Goal: Information Seeking & Learning: Learn about a topic

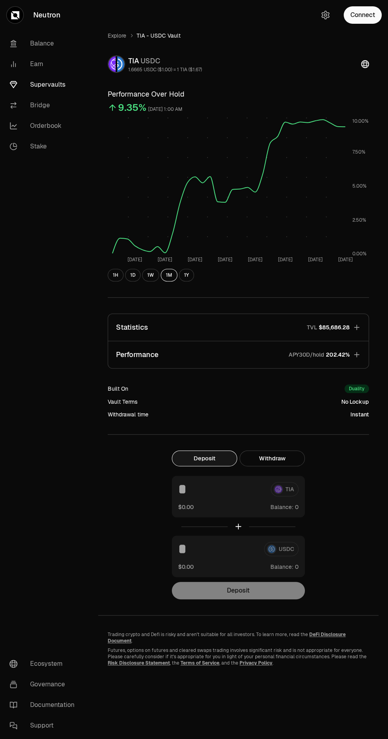
click at [85, 19] on link "Neutron" at bounding box center [44, 15] width 89 height 30
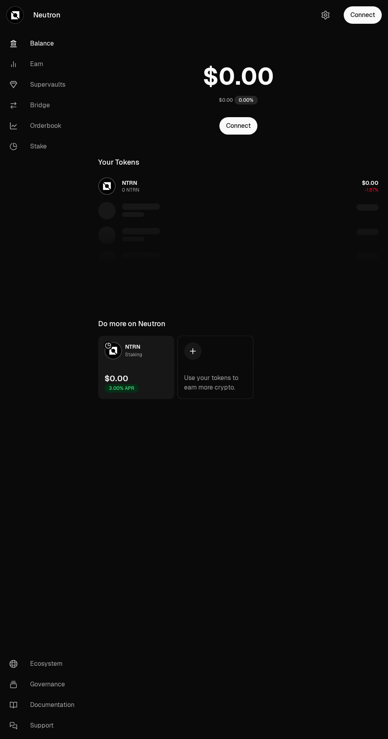
click at [13, 84] on icon at bounding box center [13, 85] width 8 height 8
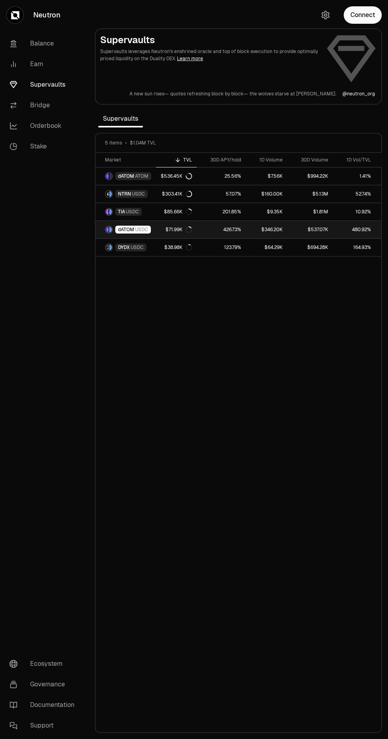
click at [189, 227] on icon at bounding box center [190, 227] width 2 height 1
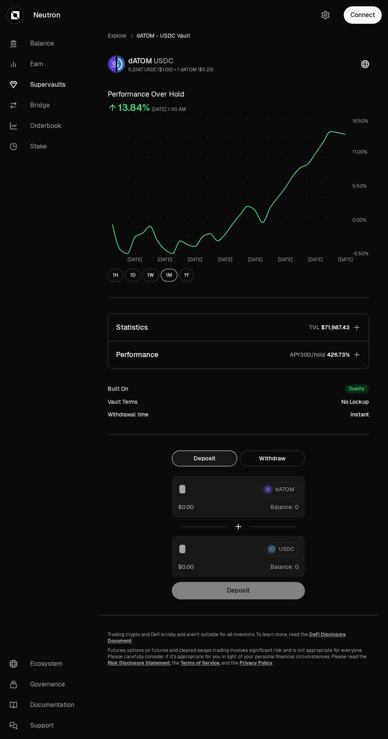
click at [137, 279] on button "1D" at bounding box center [132, 275] width 15 height 13
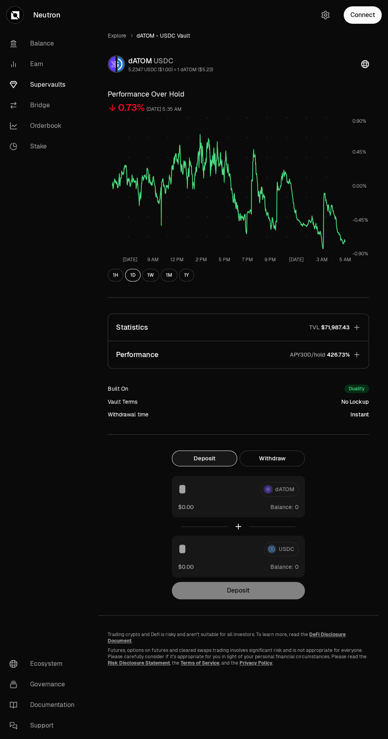
click at [150, 275] on button "1W" at bounding box center [150, 275] width 17 height 13
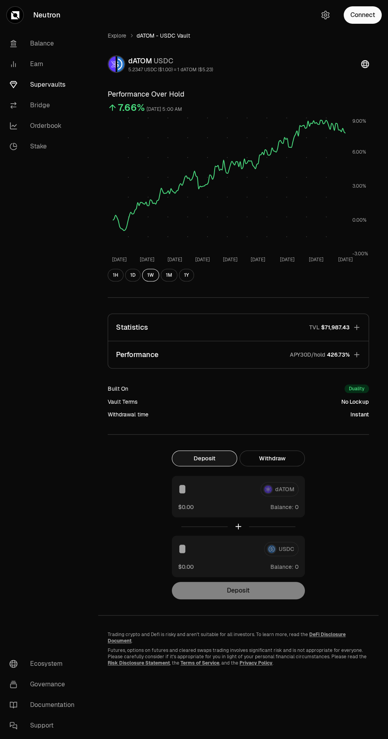
click at [130, 279] on button "1D" at bounding box center [132, 275] width 15 height 13
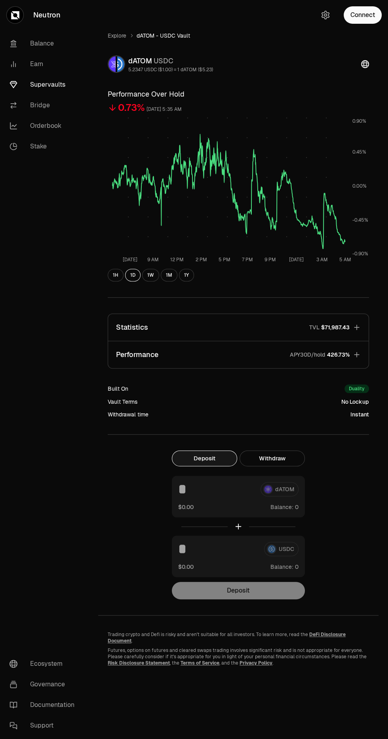
click at [111, 275] on button "1H" at bounding box center [116, 275] width 16 height 13
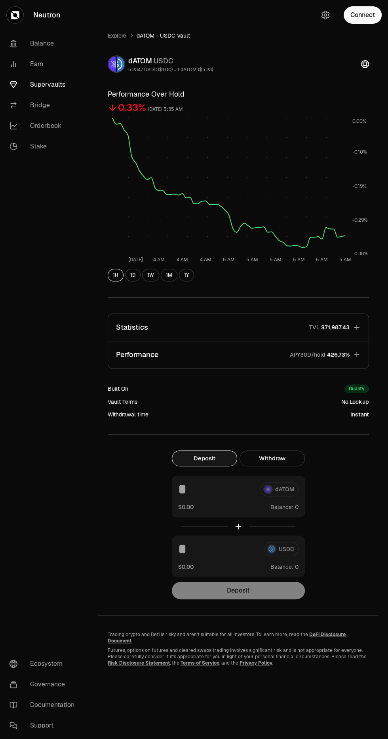
click at [131, 279] on button "1D" at bounding box center [132, 275] width 15 height 13
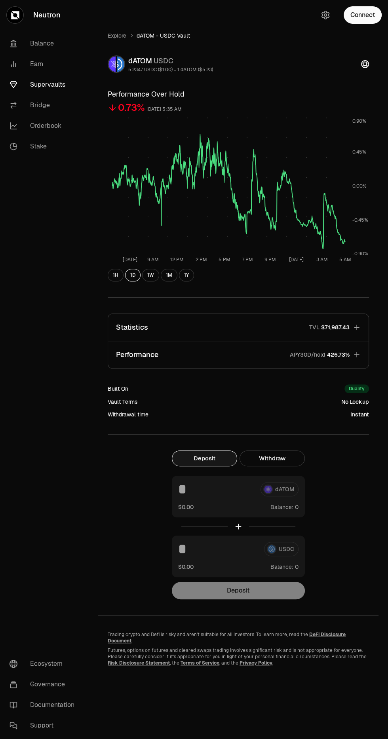
click at [132, 350] on p "Performance" at bounding box center [137, 354] width 42 height 11
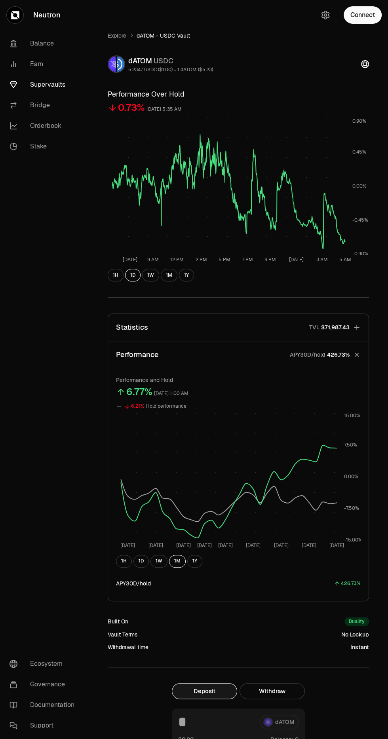
click at [128, 322] on p "Statistics" at bounding box center [132, 327] width 32 height 11
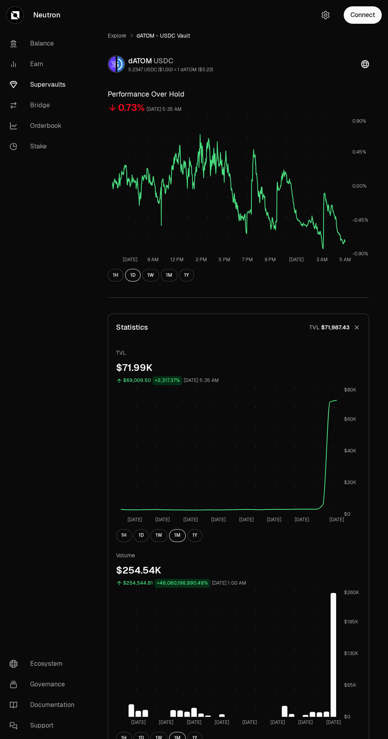
click at [31, 83] on link "Supervaults" at bounding box center [44, 84] width 82 height 21
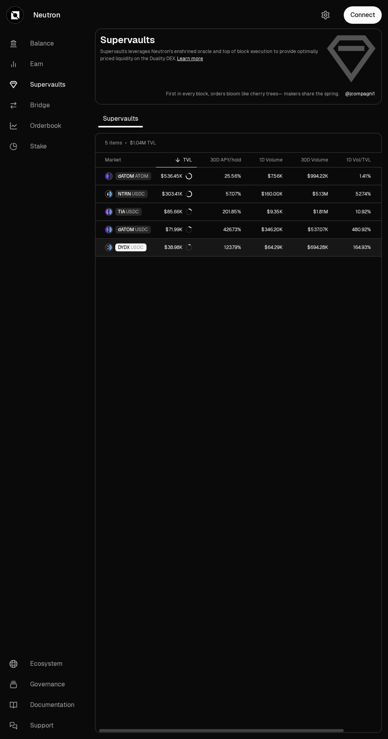
click at [125, 245] on span "DYDX" at bounding box center [124, 247] width 12 height 6
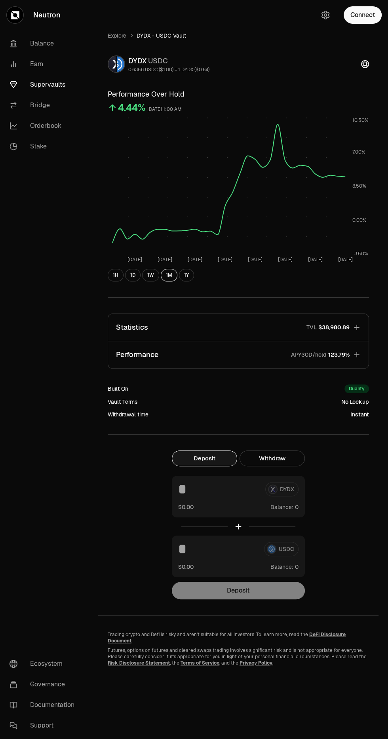
click at [138, 351] on p "Performance" at bounding box center [137, 354] width 42 height 11
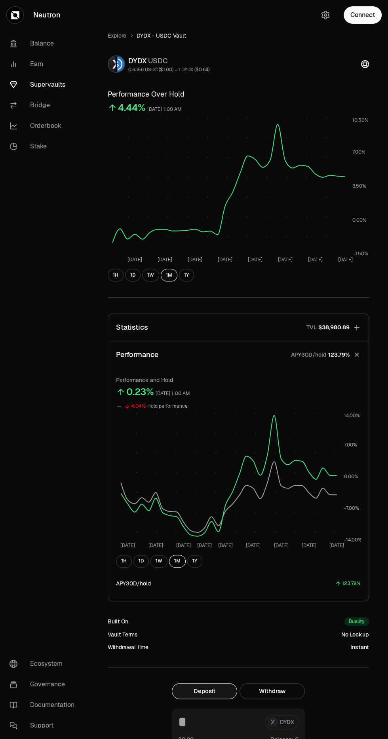
click at [115, 275] on button "1H" at bounding box center [116, 275] width 16 height 13
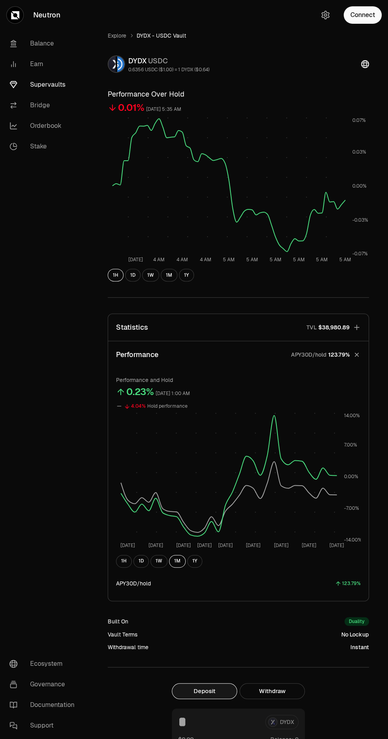
click at [132, 275] on button "1D" at bounding box center [132, 275] width 15 height 13
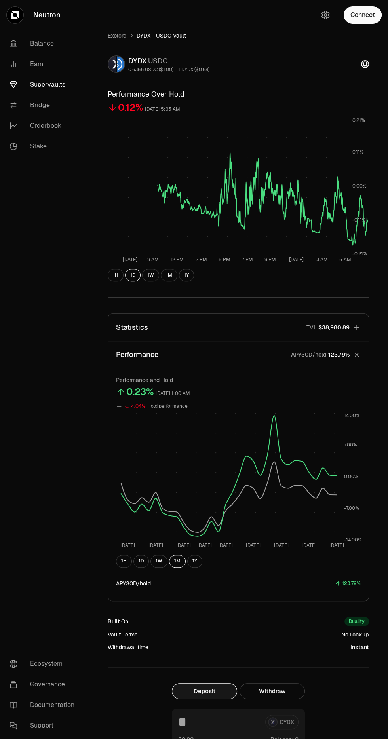
click at [133, 565] on div "1H 1D 1W 1M 1Y" at bounding box center [238, 561] width 245 height 13
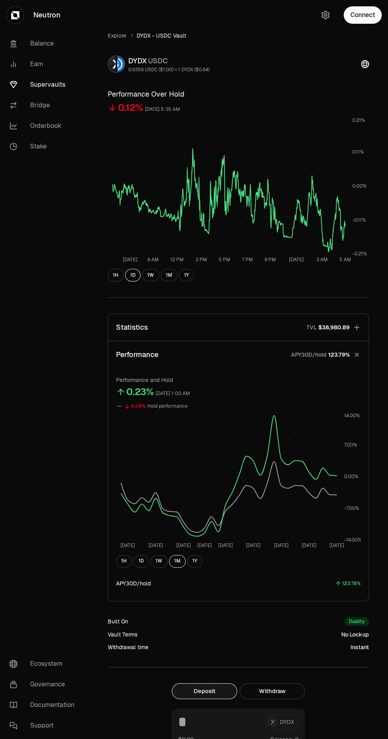
click at [123, 561] on button "1H" at bounding box center [124, 561] width 16 height 13
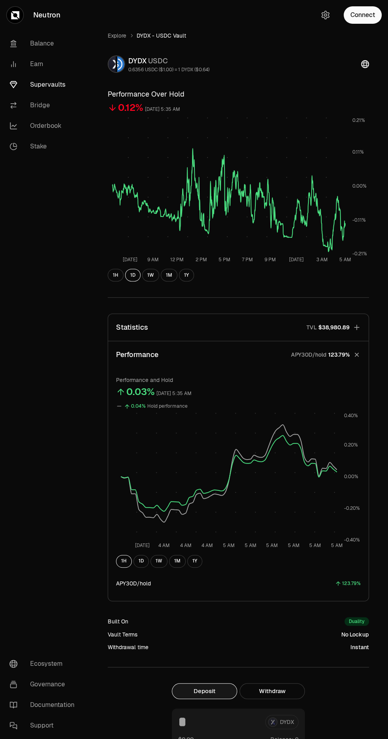
click at [136, 555] on div "1H 1D 1W 1M 1Y" at bounding box center [238, 561] width 245 height 13
click at [138, 556] on button "1D" at bounding box center [140, 561] width 15 height 13
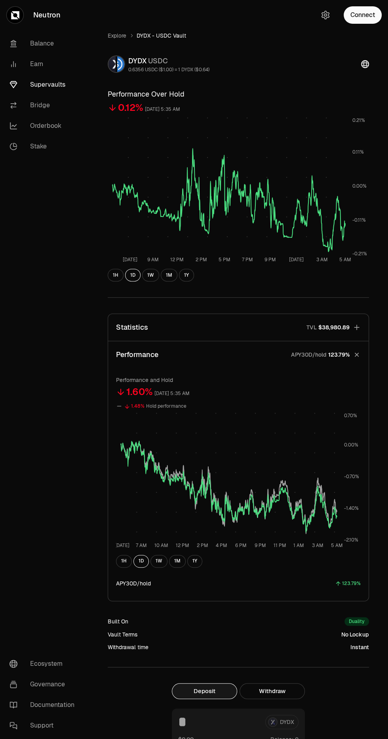
click at [159, 564] on button "1W" at bounding box center [158, 561] width 17 height 13
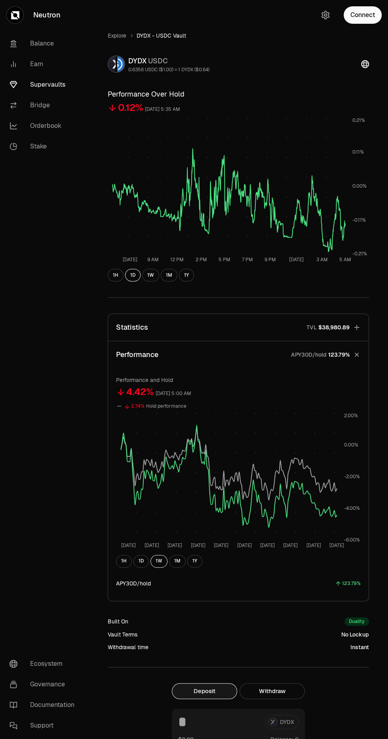
click at [158, 561] on button "1W" at bounding box center [158, 561] width 17 height 13
click at [180, 562] on button "1M" at bounding box center [177, 561] width 17 height 13
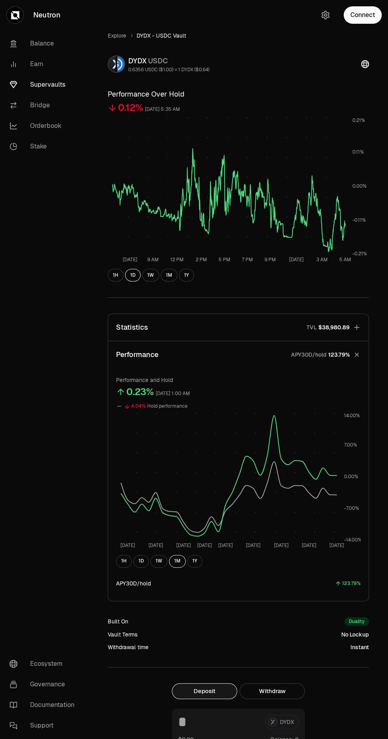
click at [198, 560] on button "1Y" at bounding box center [194, 561] width 15 height 13
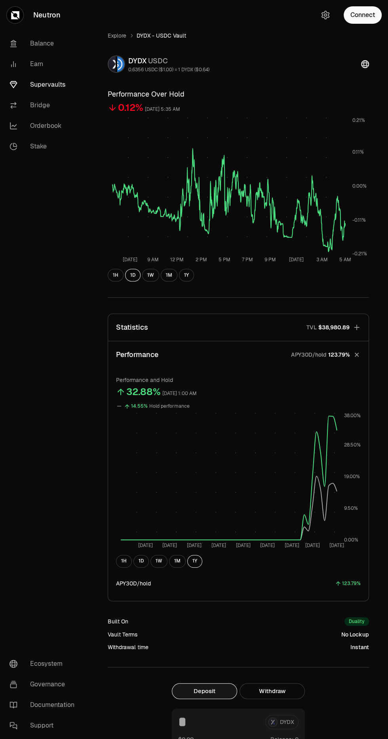
click at [176, 561] on button "1M" at bounding box center [177, 561] width 17 height 13
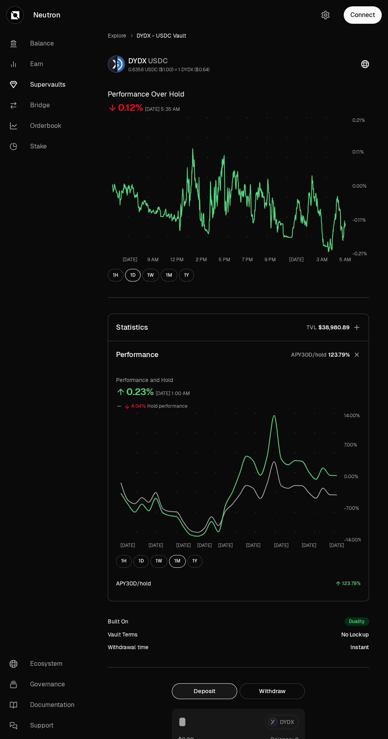
click at [203, 165] on rect at bounding box center [228, 185] width 233 height 137
click at [120, 35] on link "Explore" at bounding box center [117, 36] width 19 height 8
